Goal: Information Seeking & Learning: Learn about a topic

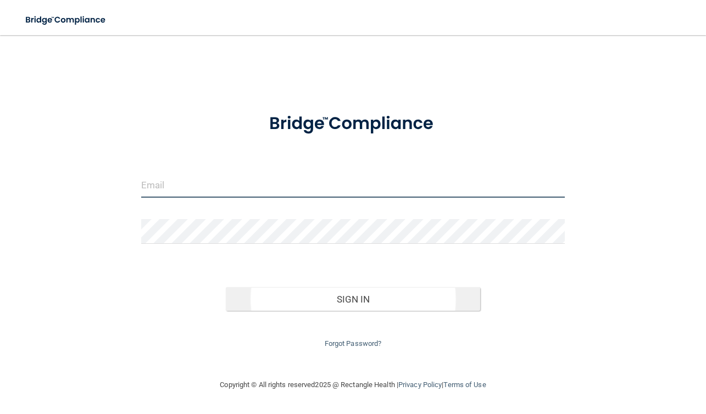
type input "[EMAIL_ADDRESS][DOMAIN_NAME]"
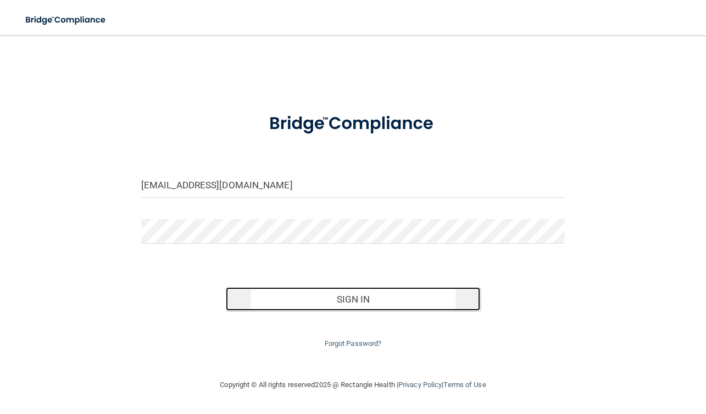
click at [345, 304] on button "Sign In" at bounding box center [353, 299] width 254 height 24
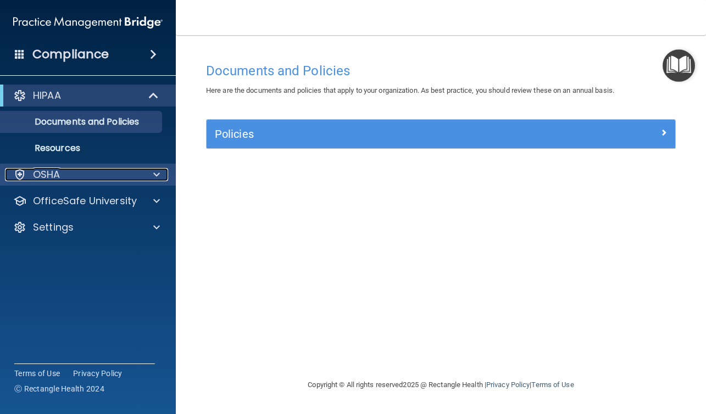
click at [132, 179] on div "OSHA" at bounding box center [73, 174] width 136 height 13
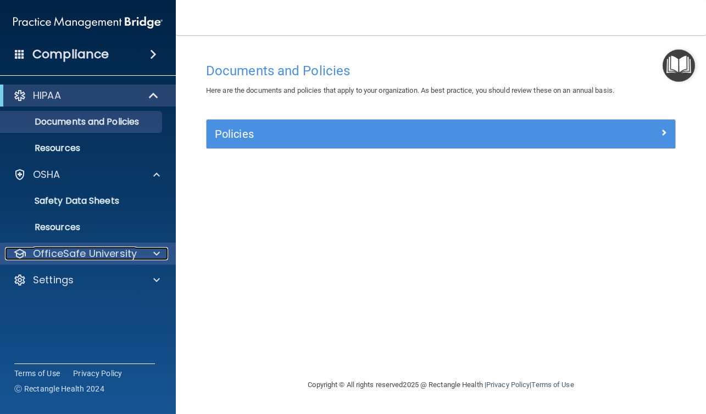
click at [152, 253] on div at bounding box center [154, 253] width 27 height 13
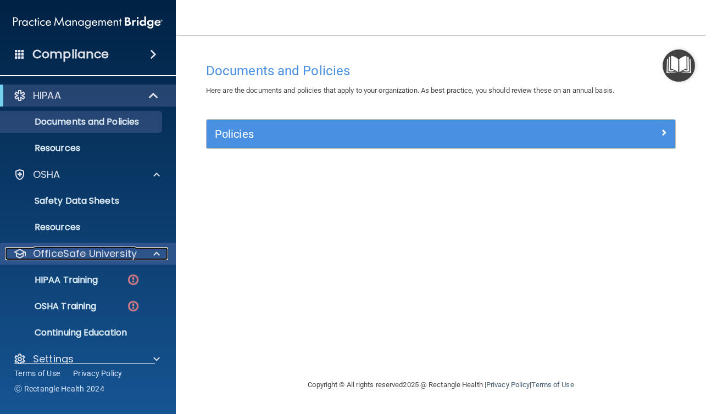
scroll to position [15, 0]
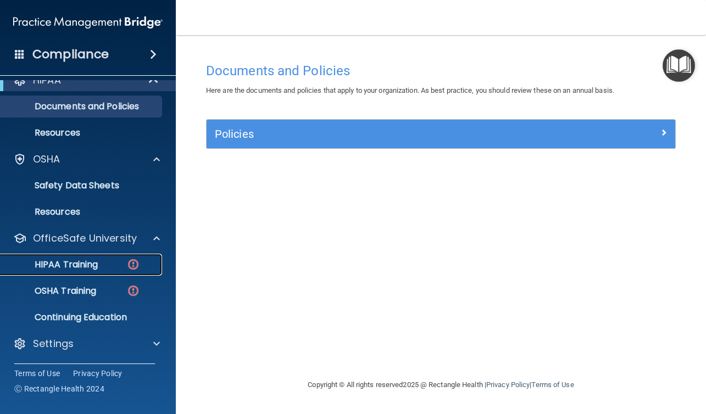
click at [92, 265] on p "HIPAA Training" at bounding box center [52, 264] width 91 height 11
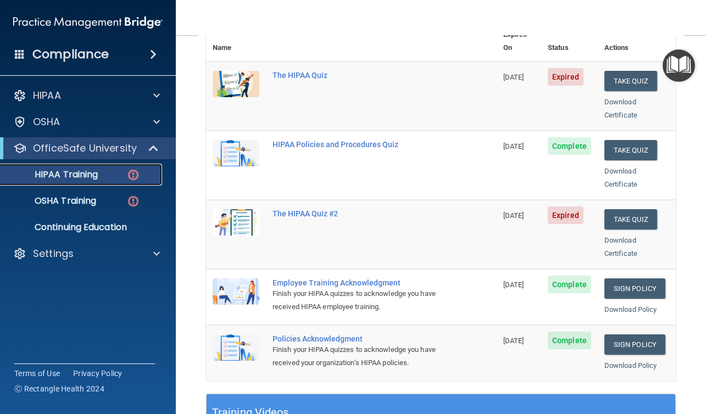
scroll to position [146, 0]
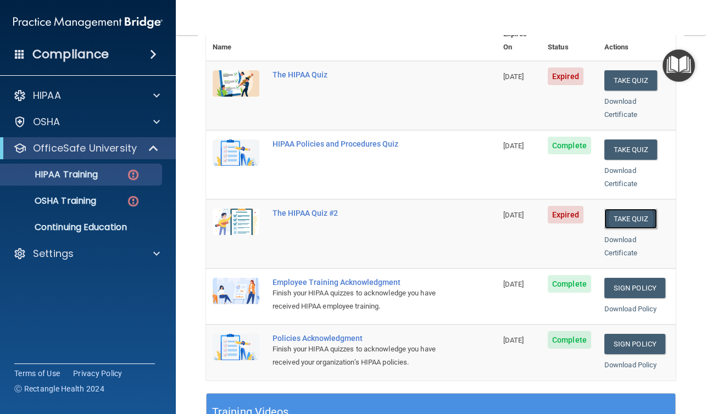
click at [646, 209] on button "Take Quiz" at bounding box center [631, 219] width 53 height 20
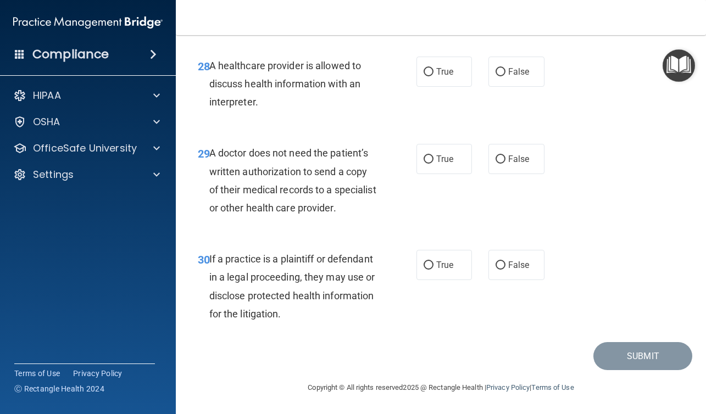
scroll to position [3149, 0]
click at [456, 256] on label "True" at bounding box center [445, 265] width 56 height 30
click at [434, 262] on input "True" at bounding box center [429, 266] width 10 height 8
radio input "true"
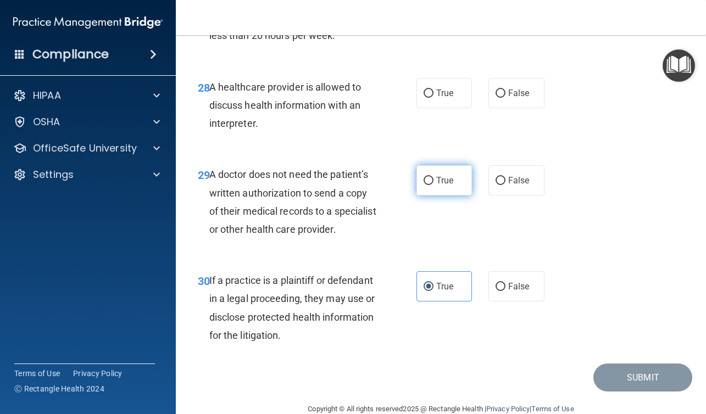
click at [470, 196] on label "True" at bounding box center [445, 180] width 56 height 30
click at [434, 185] on input "True" at bounding box center [429, 181] width 10 height 8
radio input "true"
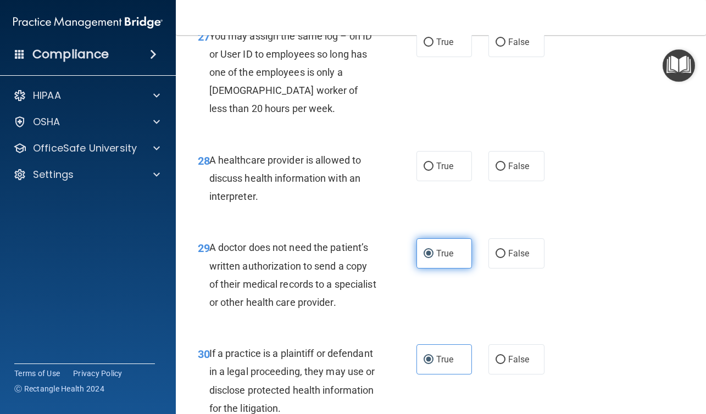
scroll to position [3015, 0]
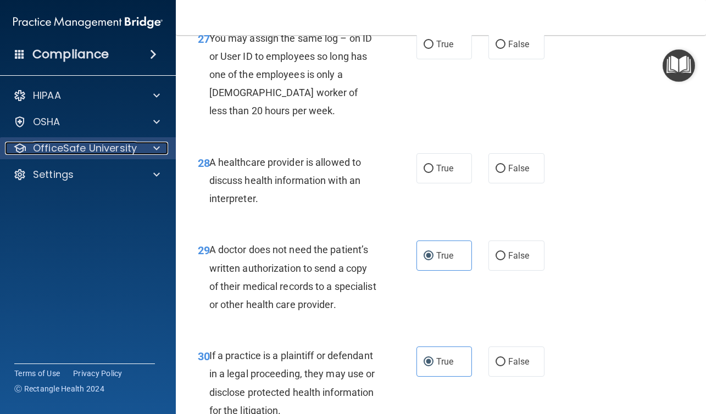
click at [69, 148] on p "OfficeSafe University" at bounding box center [85, 148] width 104 height 13
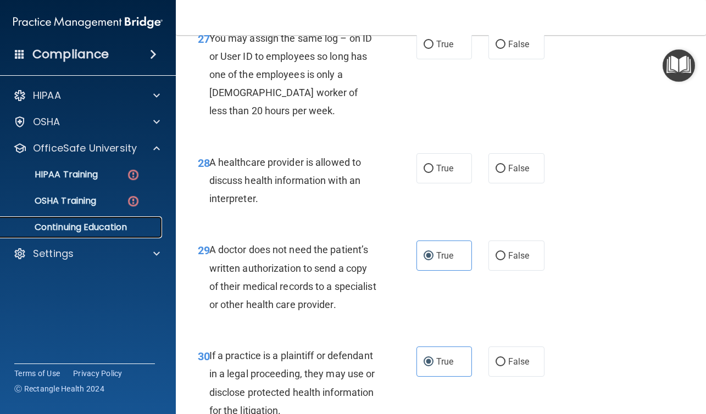
click at [65, 226] on p "Continuing Education" at bounding box center [82, 227] width 150 height 11
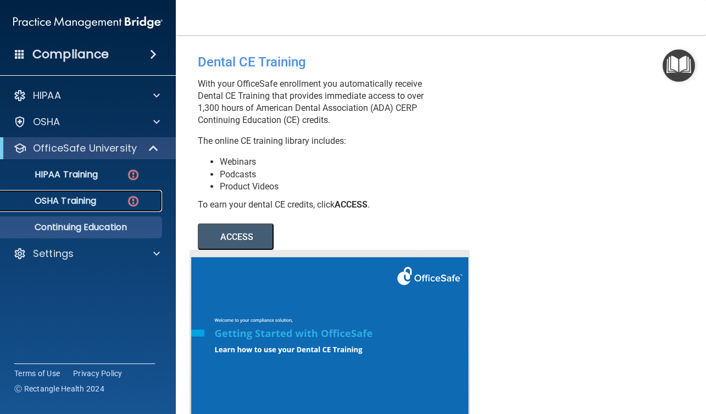
click at [81, 197] on p "OSHA Training" at bounding box center [51, 201] width 89 height 11
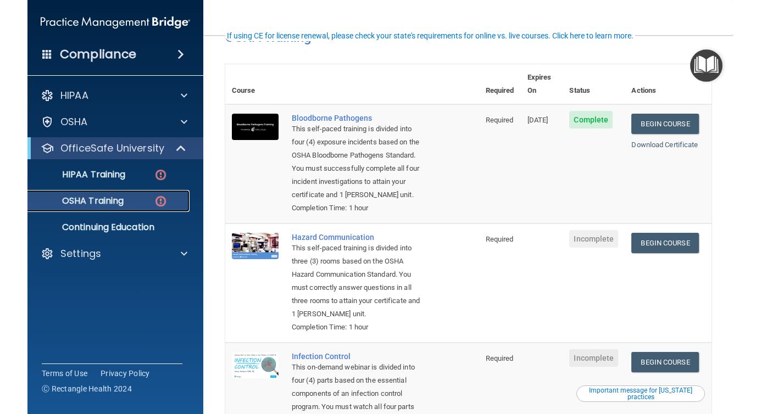
scroll to position [85, 0]
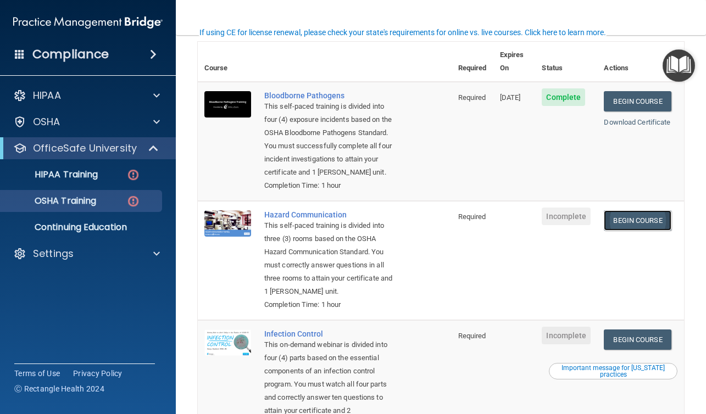
click at [645, 224] on link "Begin Course" at bounding box center [637, 221] width 67 height 20
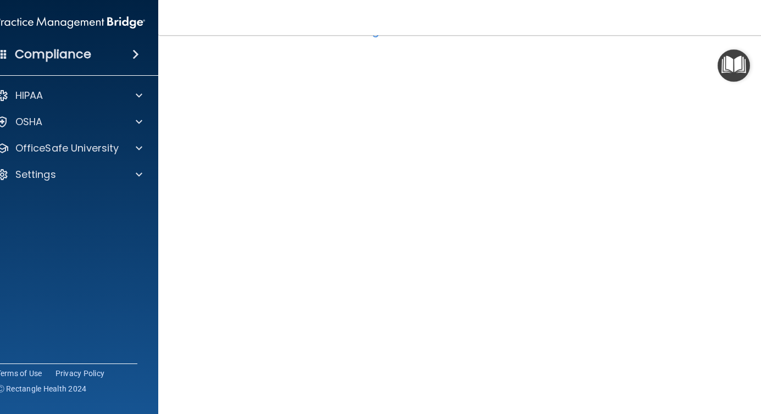
scroll to position [48, 0]
click at [706, 68] on img "Open Resource Center" at bounding box center [734, 65] width 32 height 32
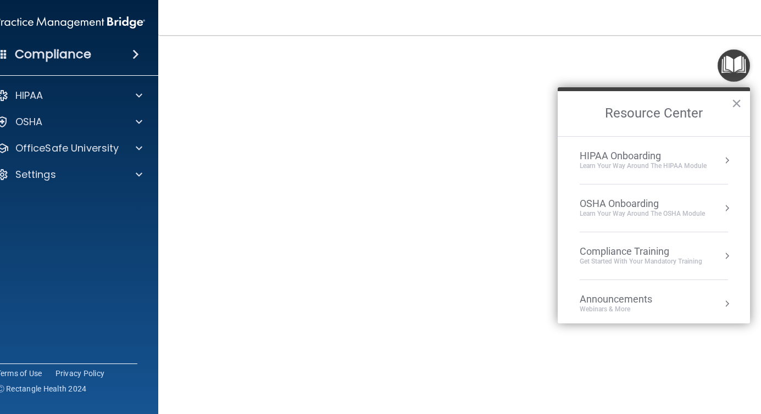
click at [688, 322] on li "0 Announcements Webinars & More" at bounding box center [654, 304] width 148 height 48
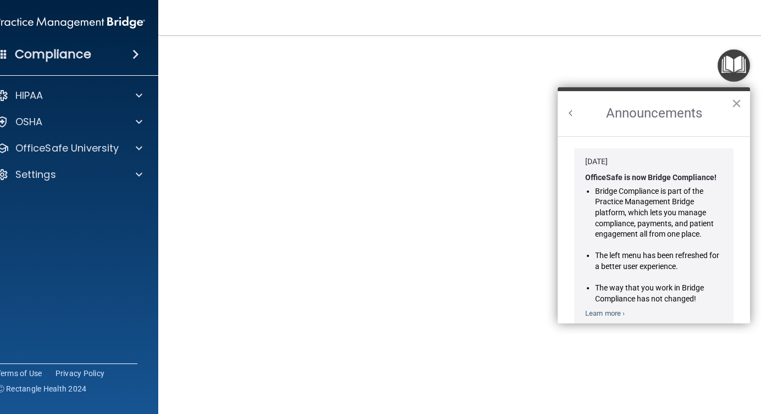
scroll to position [0, 0]
click at [706, 109] on button "×" at bounding box center [737, 104] width 10 height 18
